Goal: Information Seeking & Learning: Understand process/instructions

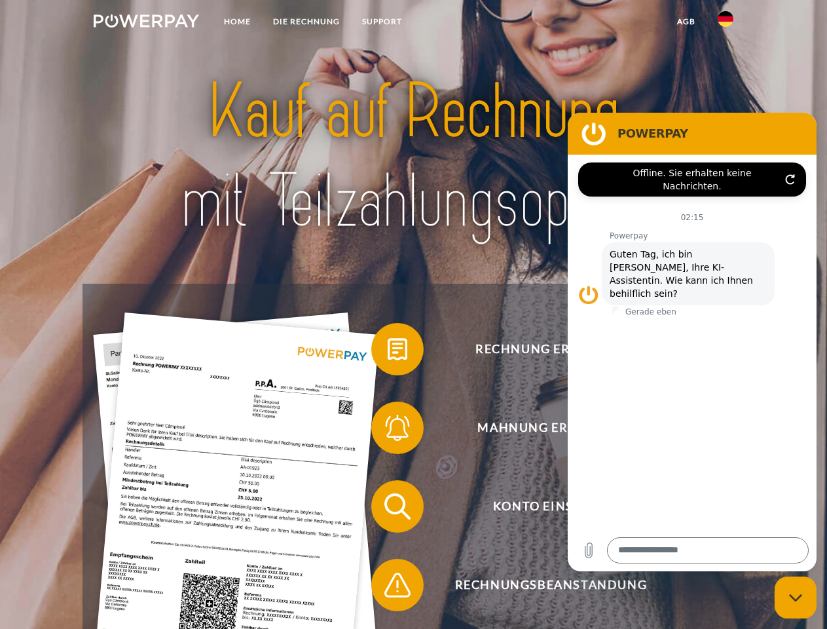
click at [146, 23] on img at bounding box center [146, 20] width 105 height 13
click at [726, 23] on img at bounding box center [726, 19] width 16 height 16
click at [686, 22] on link "agb" at bounding box center [686, 22] width 41 height 24
click at [388, 352] on span at bounding box center [378, 349] width 66 height 66
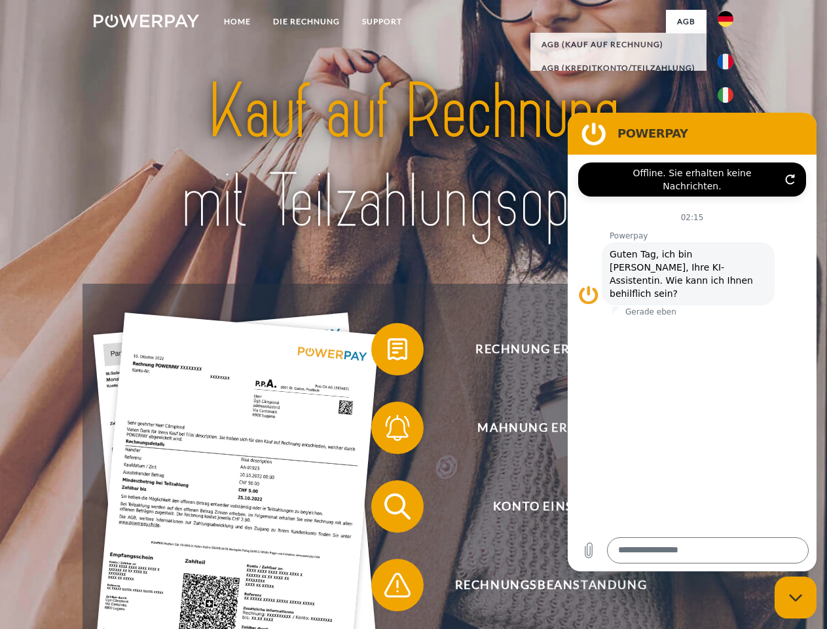
click at [388, 430] on span at bounding box center [378, 428] width 66 height 66
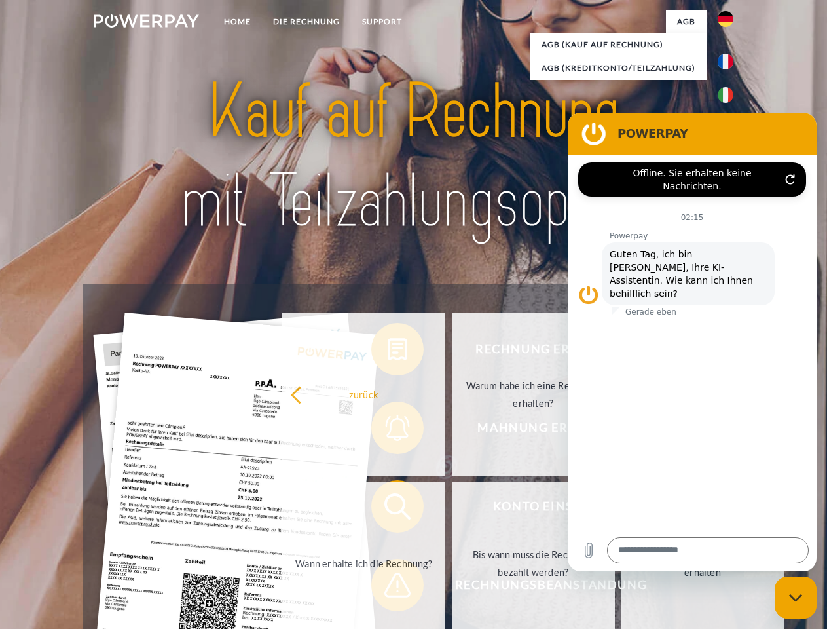
click at [452, 509] on link "Bis wann muss die Rechnung bezahlt werden?" at bounding box center [533, 564] width 163 height 164
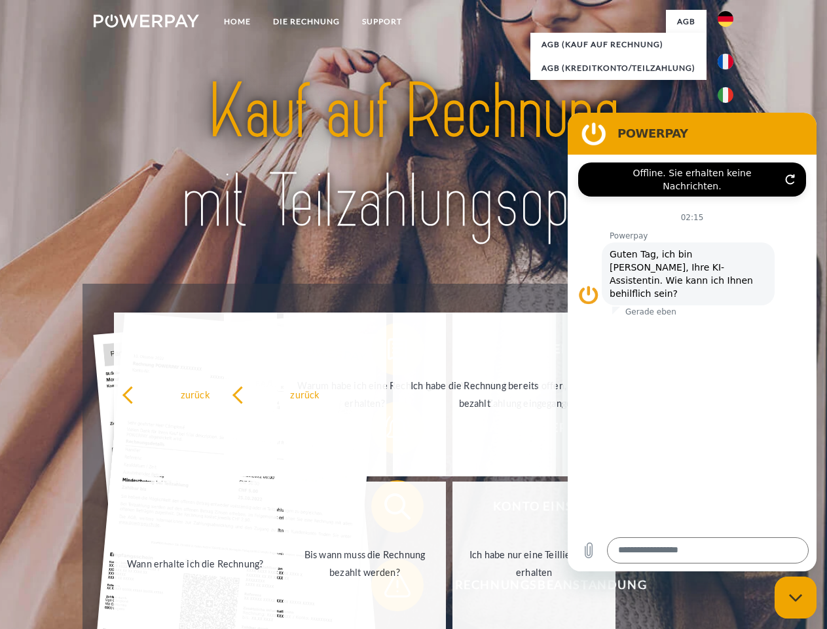
click at [388, 588] on span at bounding box center [378, 585] width 66 height 66
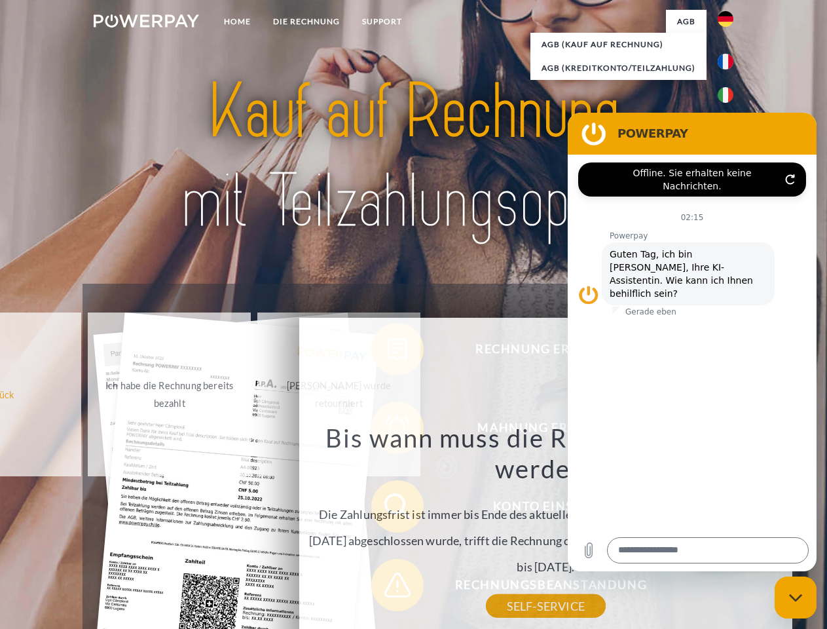
click at [796, 597] on icon "Messaging-Fenster schließen" at bounding box center [796, 598] width 14 height 9
